Goal: Communication & Community: Participate in discussion

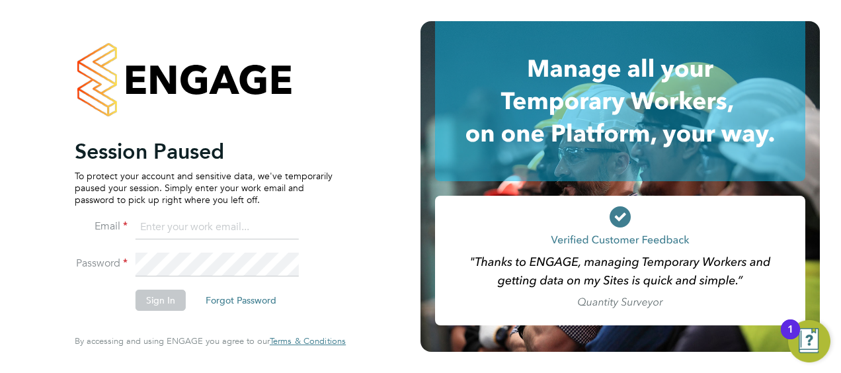
type input "[PERSON_NAME][EMAIL_ADDRESS][PERSON_NAME][DOMAIN_NAME]"
click at [169, 296] on button "Sign In" at bounding box center [161, 300] width 50 height 21
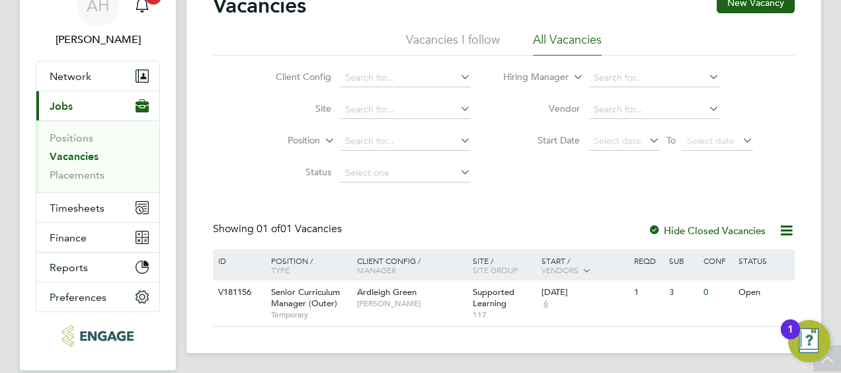
scroll to position [118, 0]
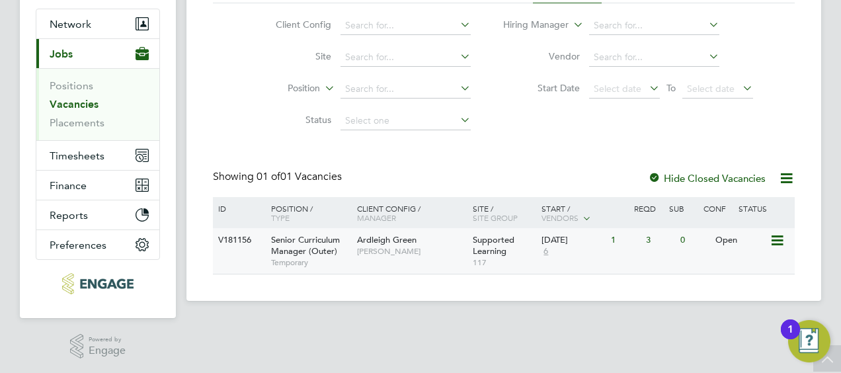
click at [324, 247] on span "Senior Curriculum Manager (Outer)" at bounding box center [305, 245] width 69 height 22
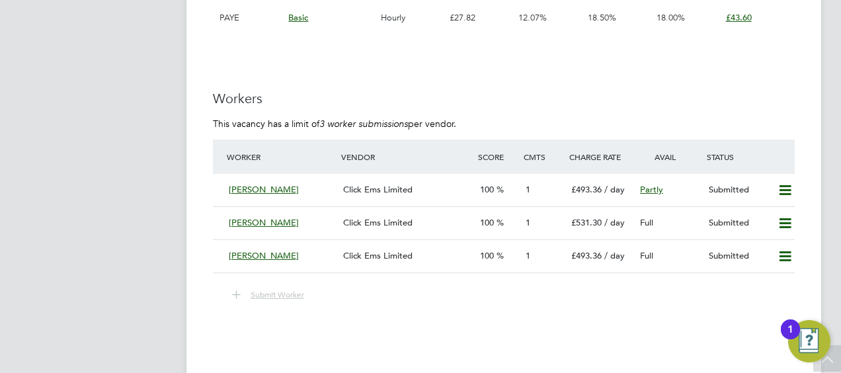
scroll to position [1851, 0]
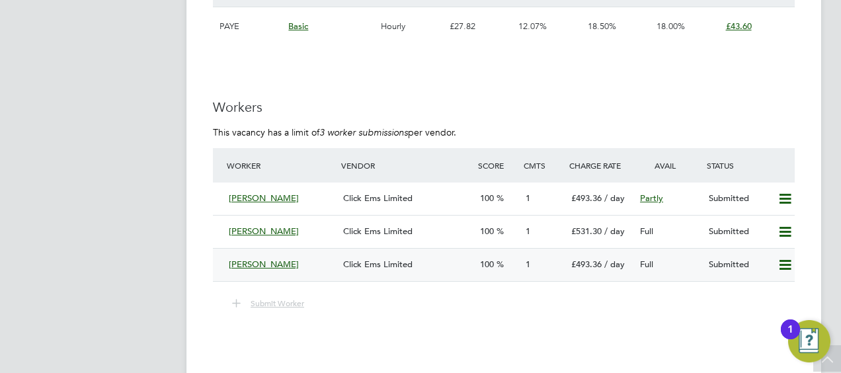
click at [787, 260] on icon at bounding box center [785, 265] width 17 height 11
click at [373, 258] on span "Click Ems Limited" at bounding box center [377, 263] width 69 height 11
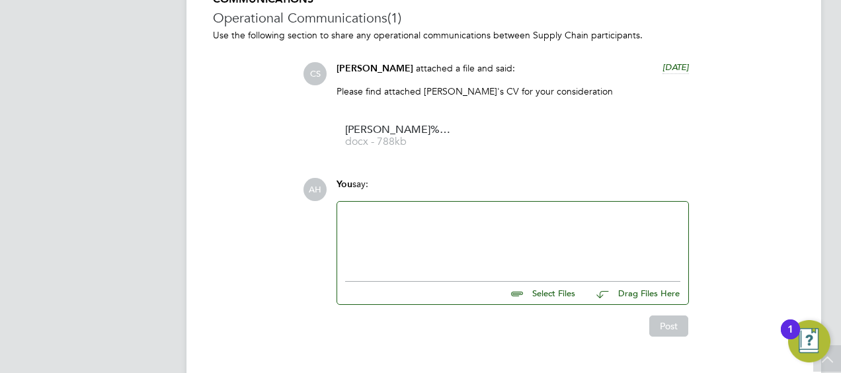
scroll to position [1242, 0]
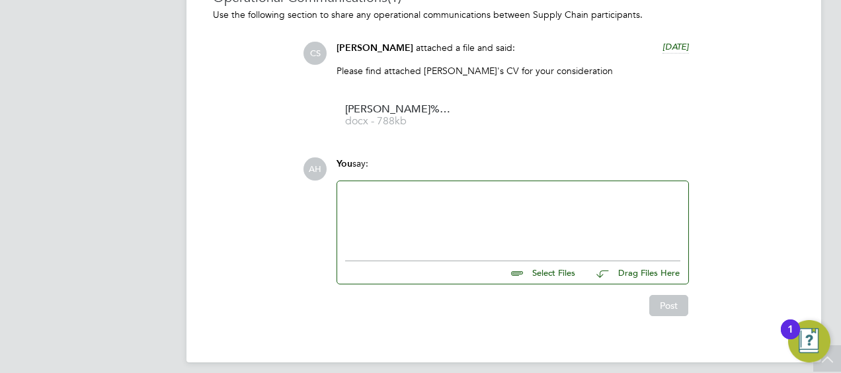
click at [345, 199] on div at bounding box center [512, 217] width 335 height 57
click at [672, 304] on button "Post" at bounding box center [668, 305] width 39 height 21
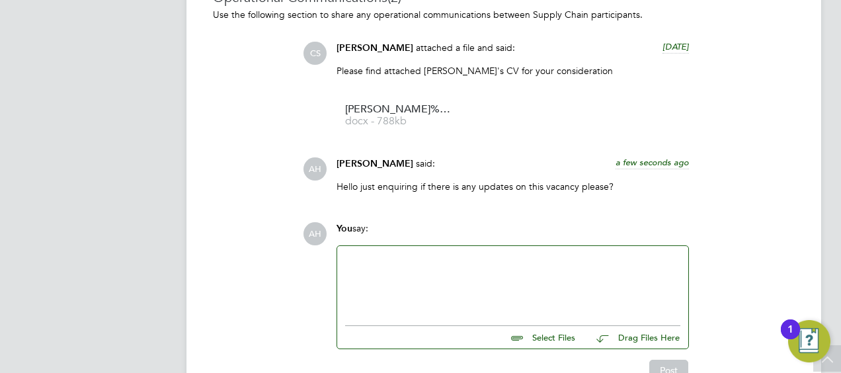
scroll to position [1176, 0]
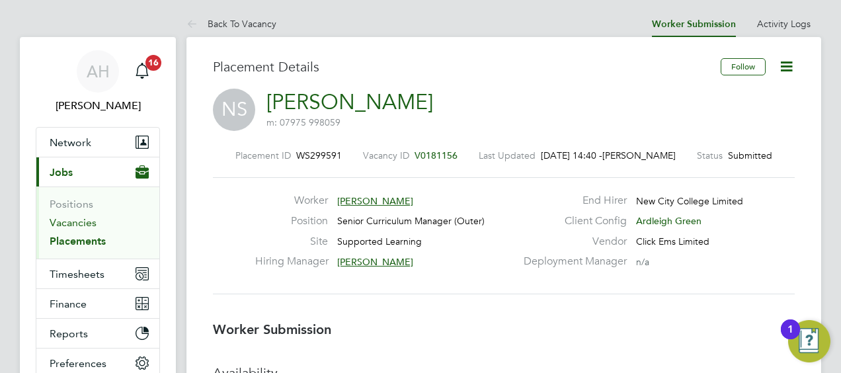
click at [71, 222] on link "Vacancies" at bounding box center [73, 222] width 47 height 13
